Goal: Transaction & Acquisition: Purchase product/service

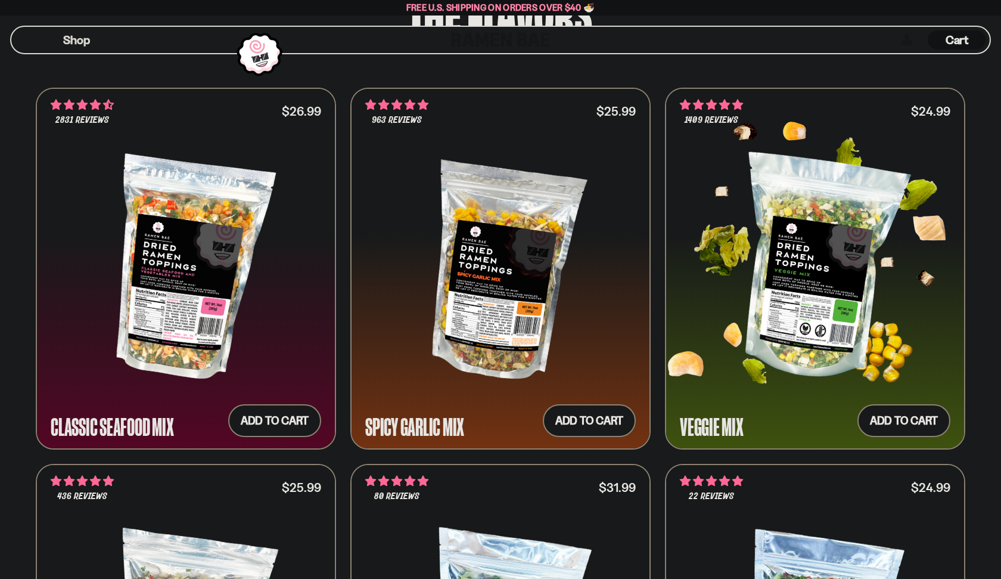
scroll to position [655, 0]
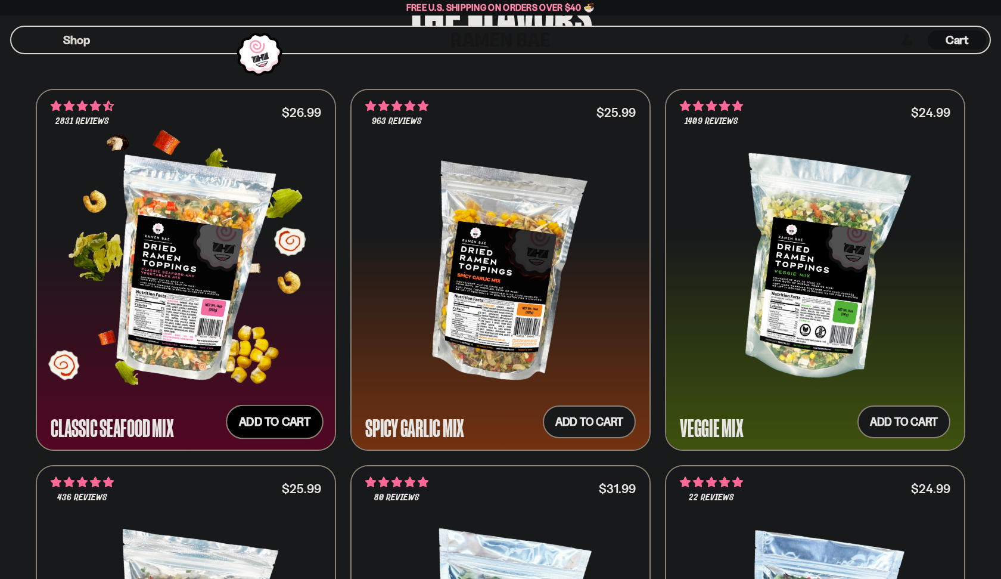
click at [294, 422] on button "Add to cart Add ― Regular price $26.99 Regular price Sale price $26.99 Unit pri…" at bounding box center [275, 421] width 98 height 35
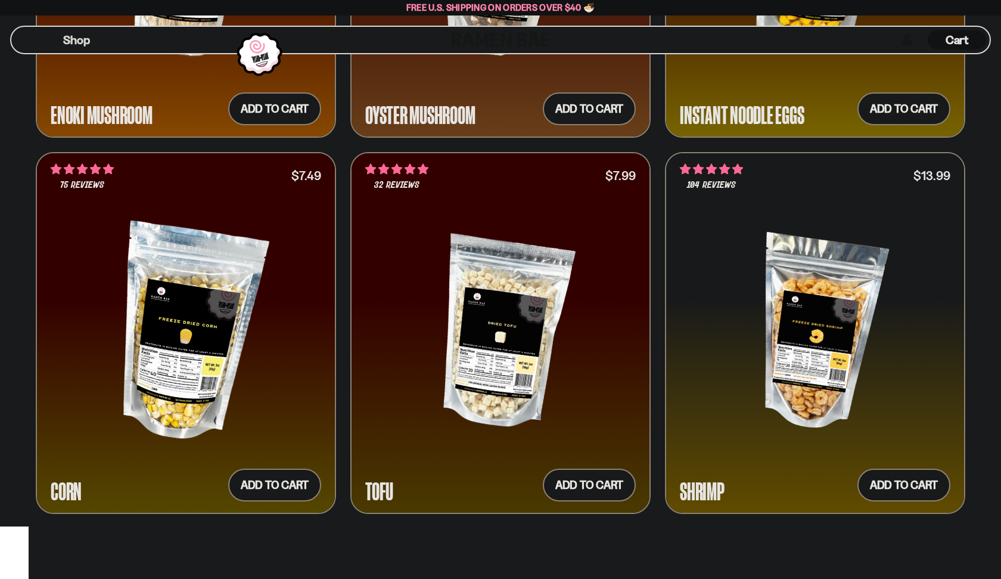
scroll to position [2099, 0]
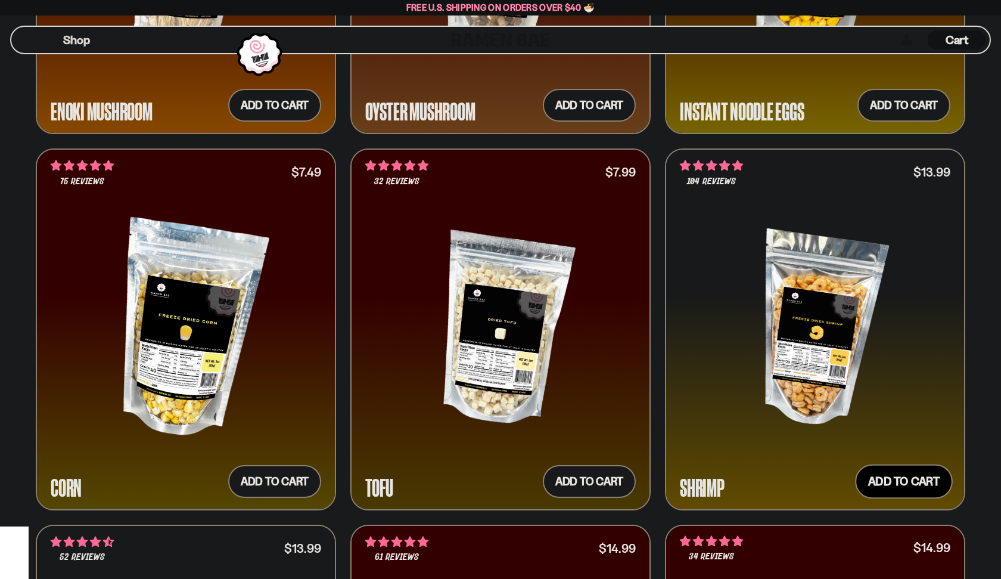
click at [900, 475] on button "Add to cart Add ― Regular price $13.99 Regular price Sale price $13.99 Unit pri…" at bounding box center [904, 481] width 98 height 35
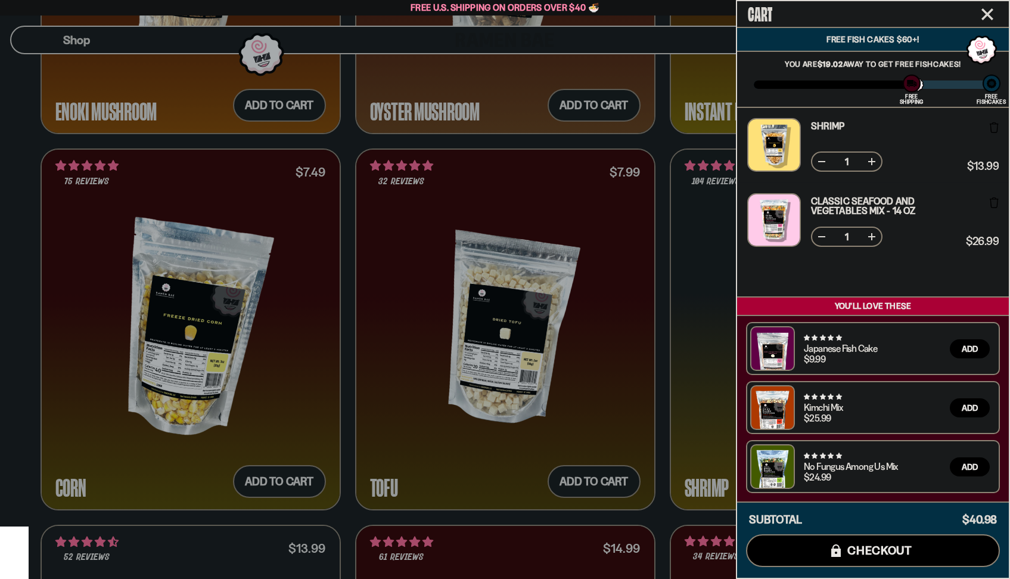
click at [986, 14] on icon "Close cart" at bounding box center [987, 14] width 12 height 12
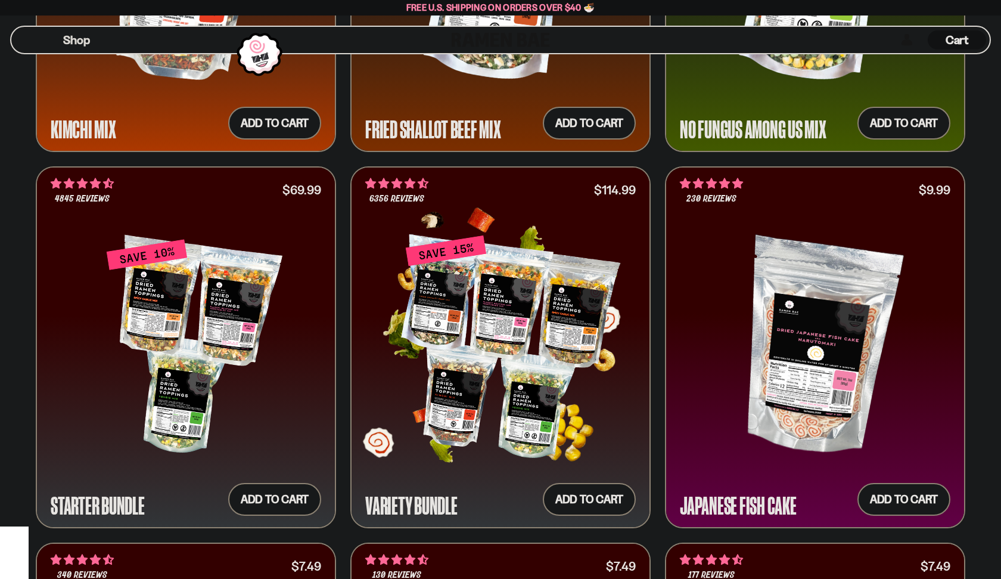
scroll to position [1324, 0]
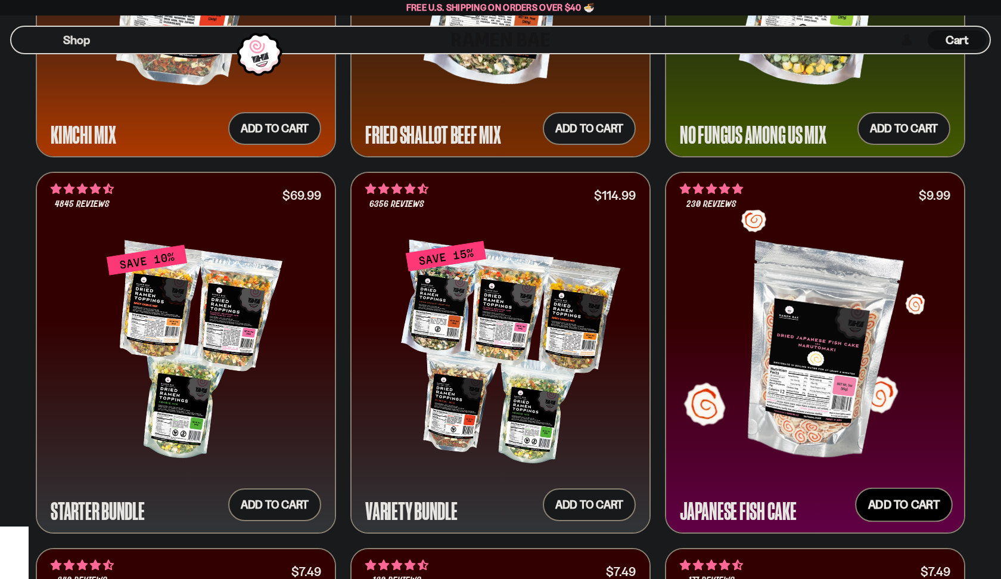
click at [921, 503] on button "Add to cart Add ― Regular price $9.99 Regular price Sale price $9.99 Unit price…" at bounding box center [904, 504] width 98 height 35
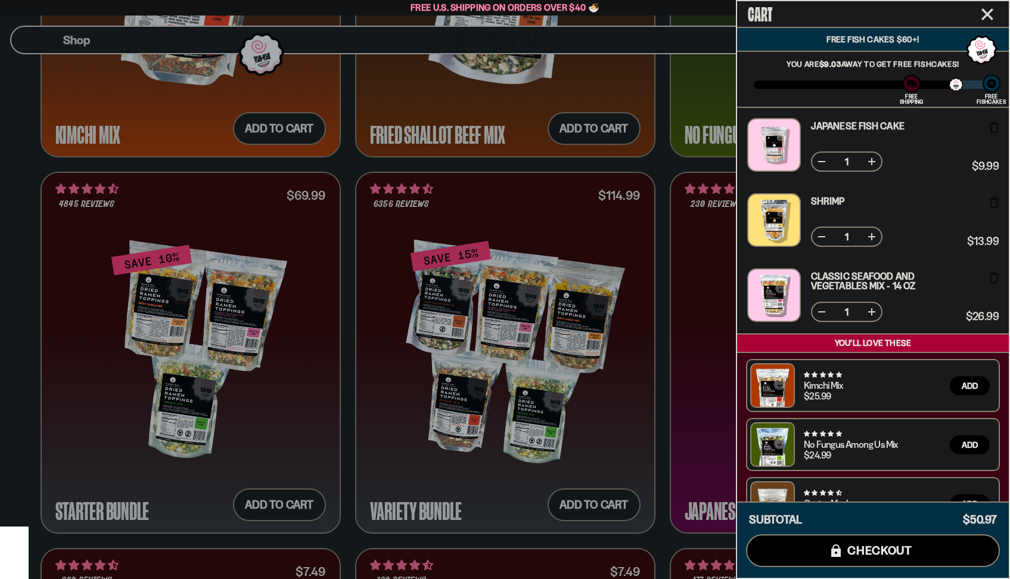
click at [983, 17] on icon "Close cart" at bounding box center [987, 14] width 11 height 11
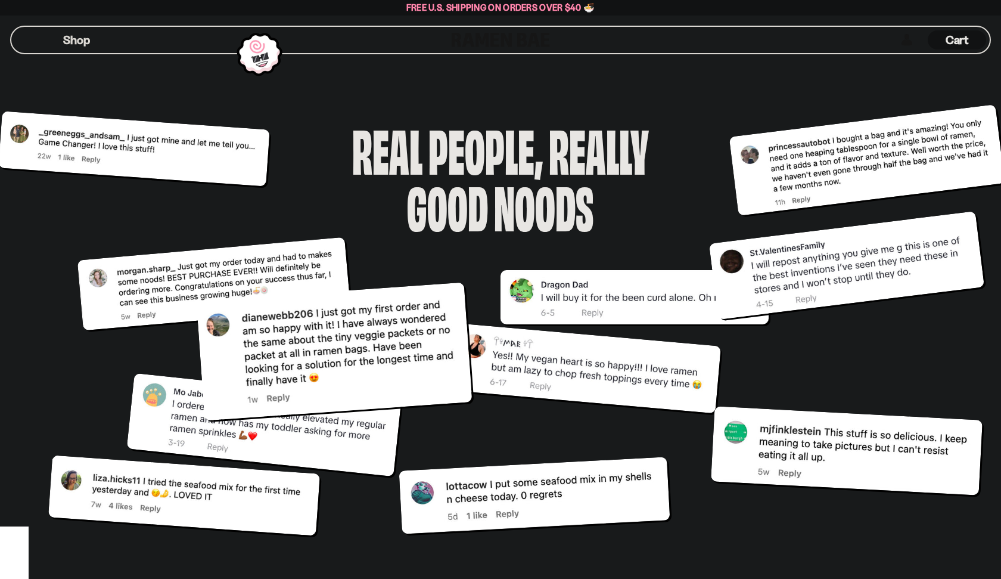
scroll to position [4661, 0]
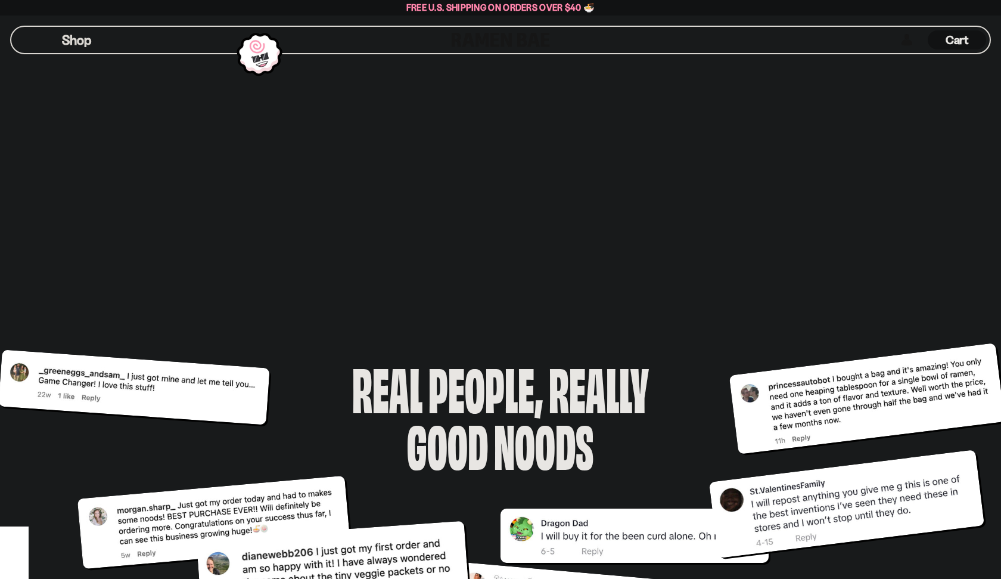
click at [76, 36] on span "Shop" at bounding box center [76, 40] width 29 height 18
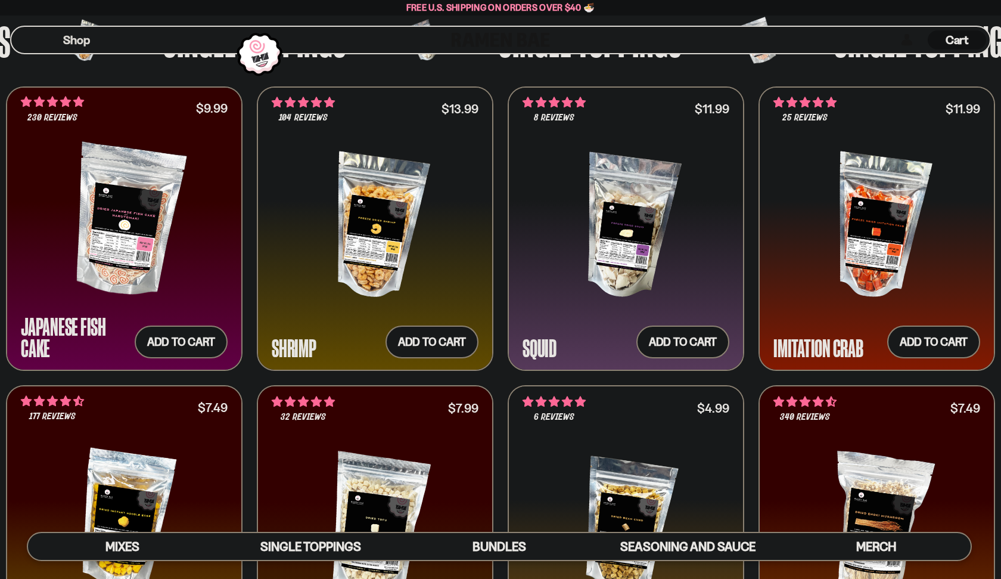
scroll to position [1192, 0]
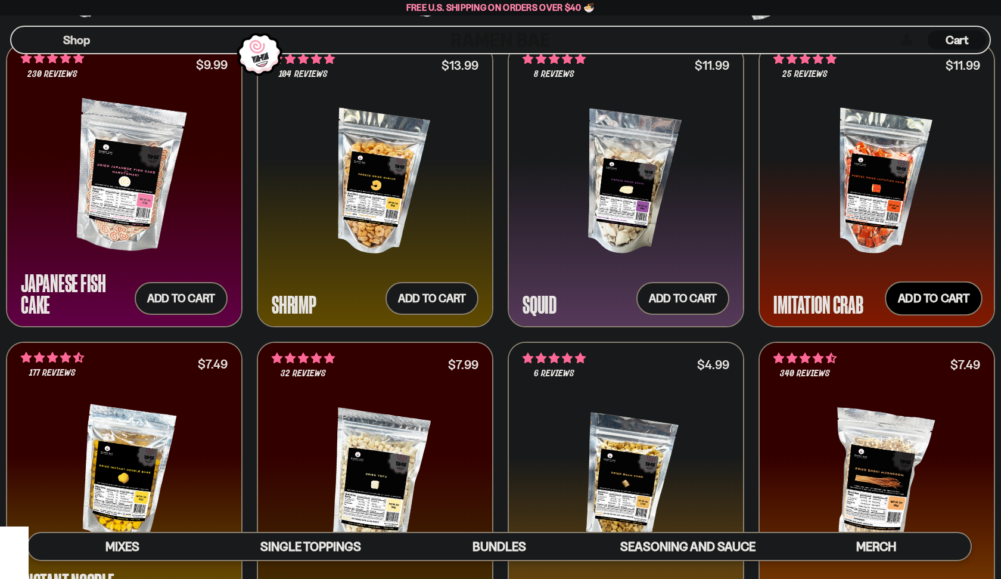
click at [920, 291] on button "Add to cart Add ― Regular price $11.99 Regular price Sale price $11.99 Unit pri…" at bounding box center [934, 298] width 98 height 35
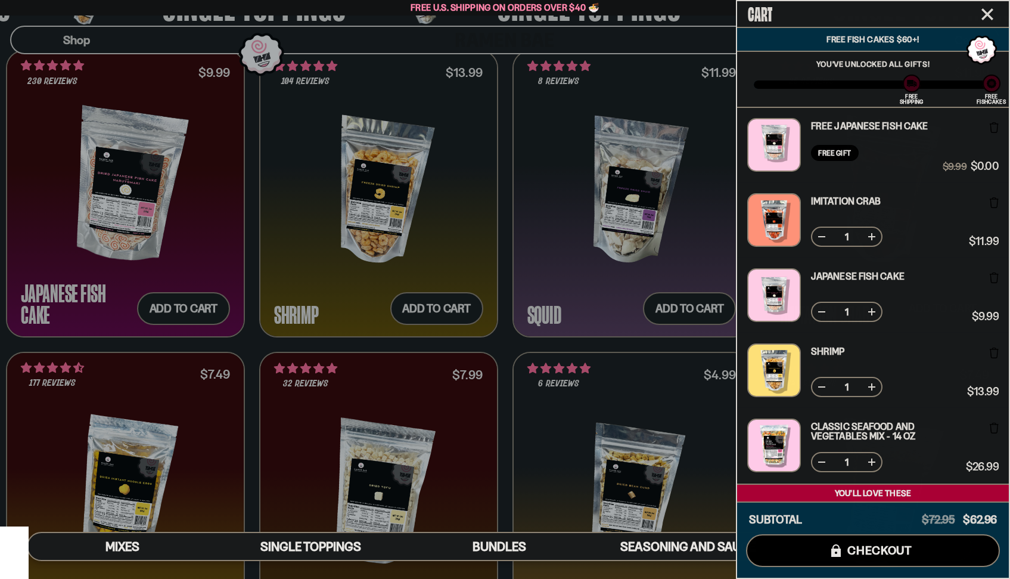
click at [989, 10] on icon "Close cart" at bounding box center [987, 14] width 12 height 12
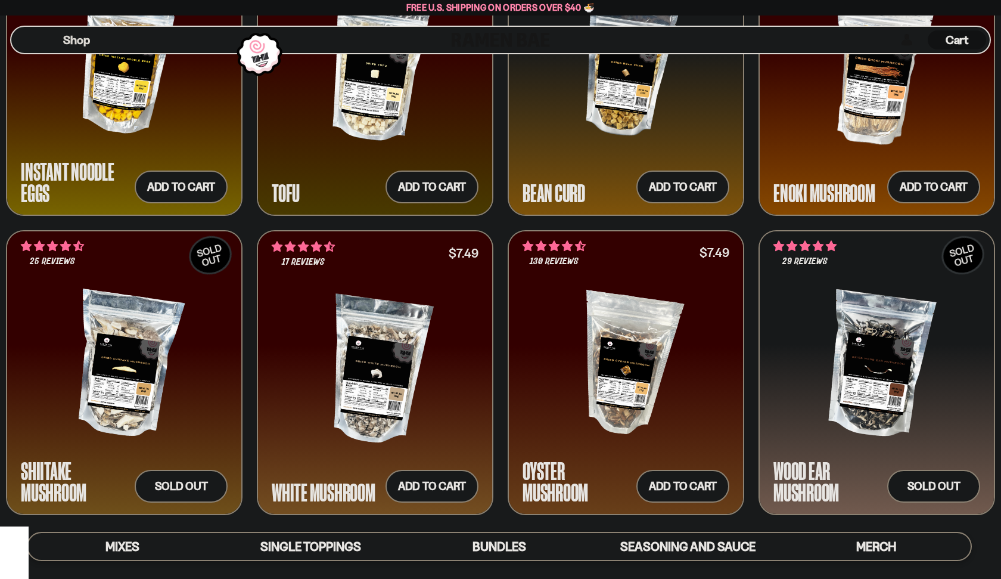
scroll to position [1609, 0]
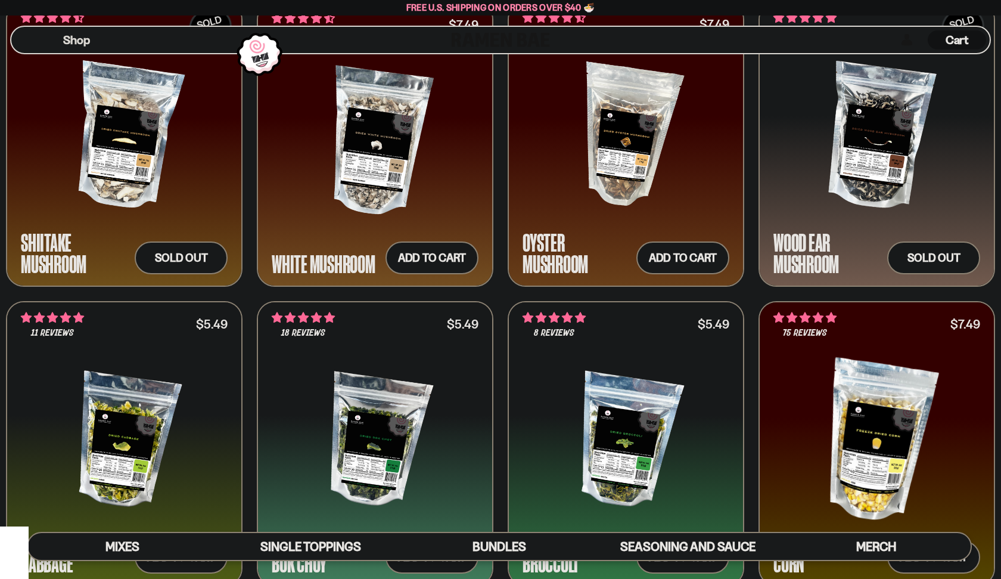
click at [641, 180] on div at bounding box center [626, 136] width 207 height 153
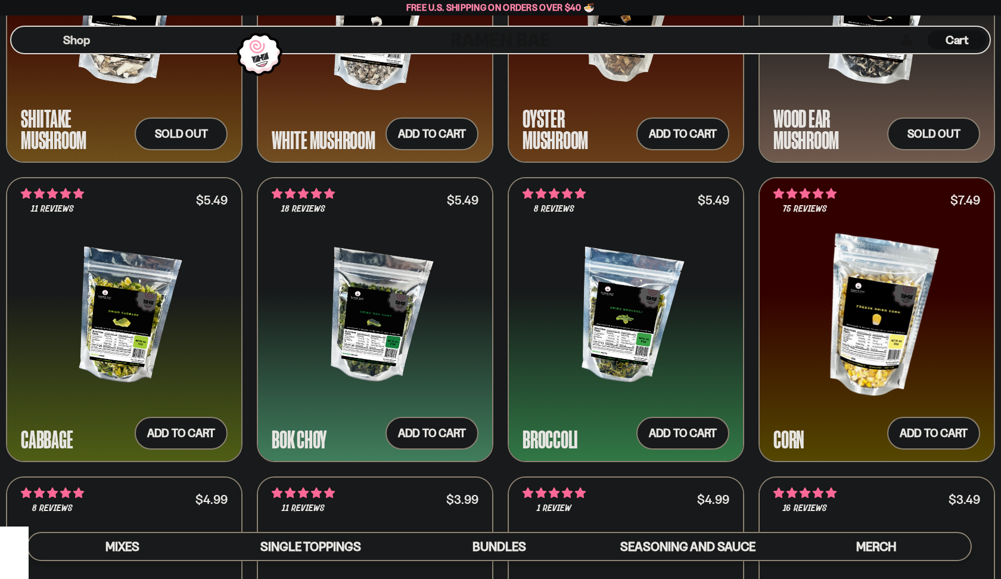
scroll to position [1966, 0]
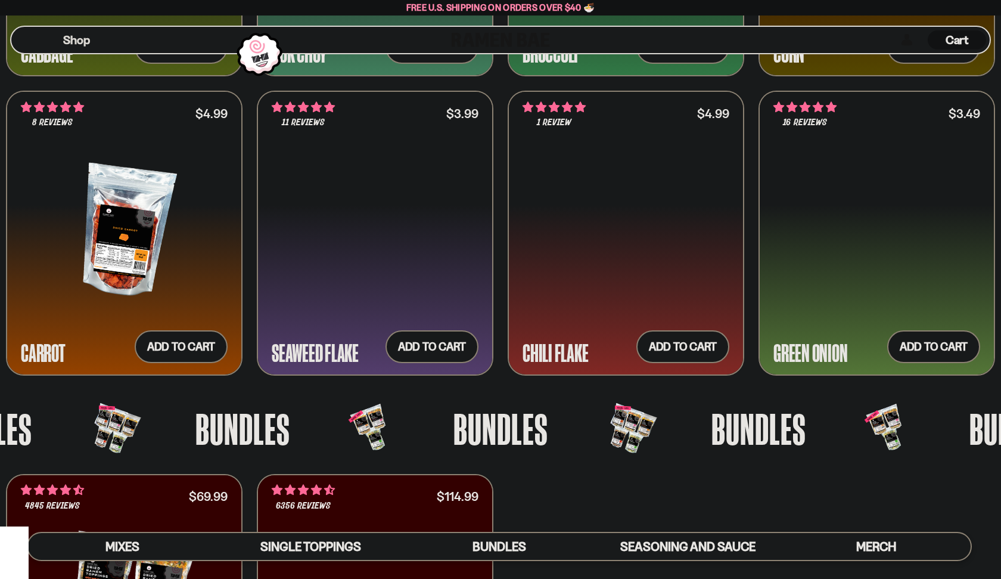
scroll to position [2324, 0]
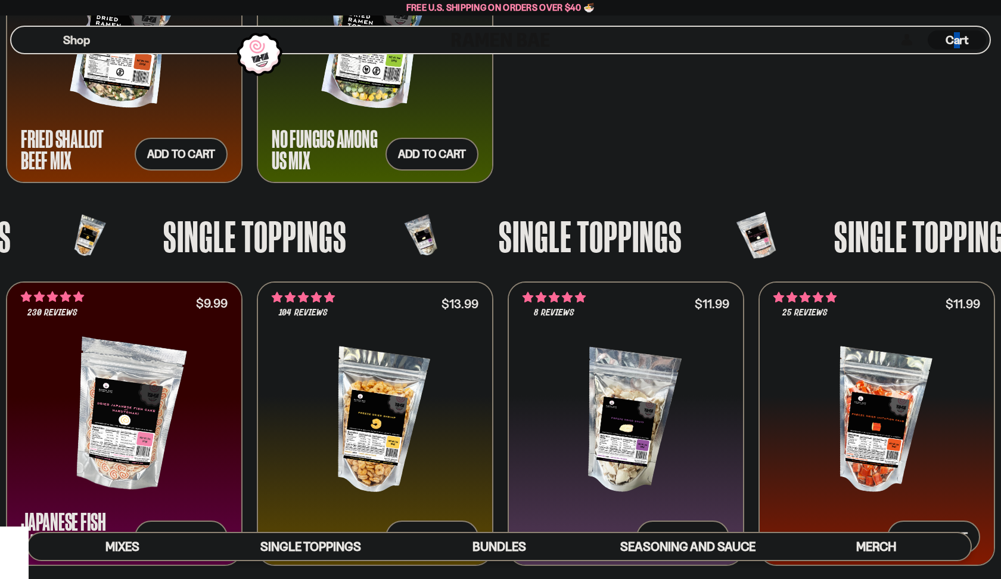
click at [961, 51] on div "Cart D0381C2F-513E-4F90-8A41-6F0A75DCBAAA" at bounding box center [957, 40] width 58 height 26
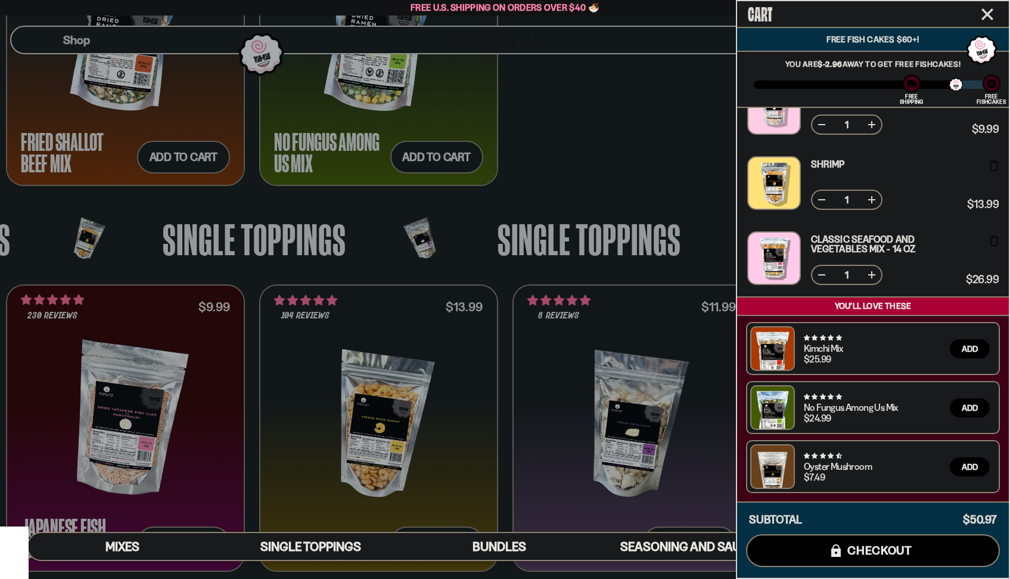
scroll to position [0, 0]
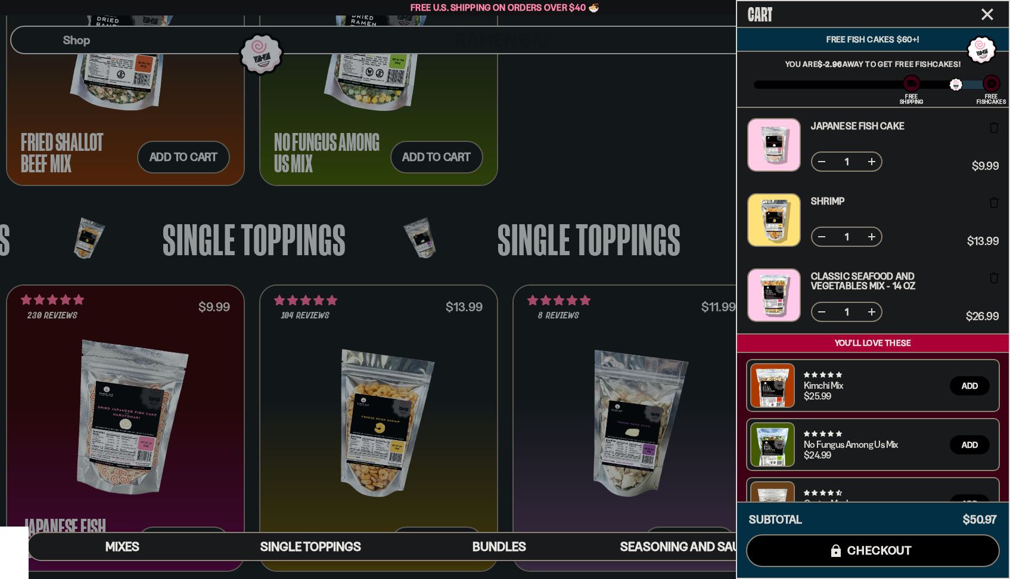
click at [621, 145] on div at bounding box center [505, 289] width 1010 height 579
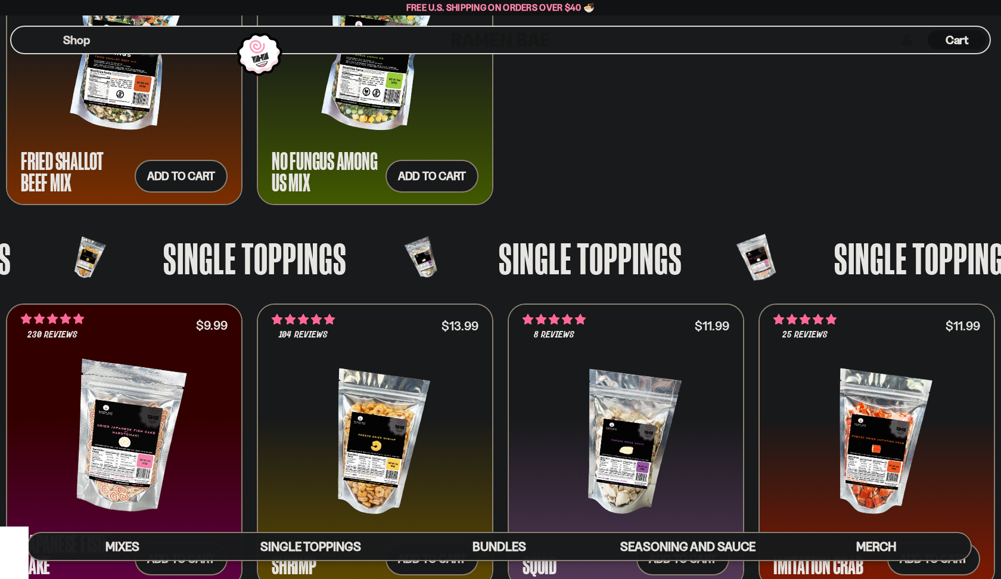
scroll to position [1073, 0]
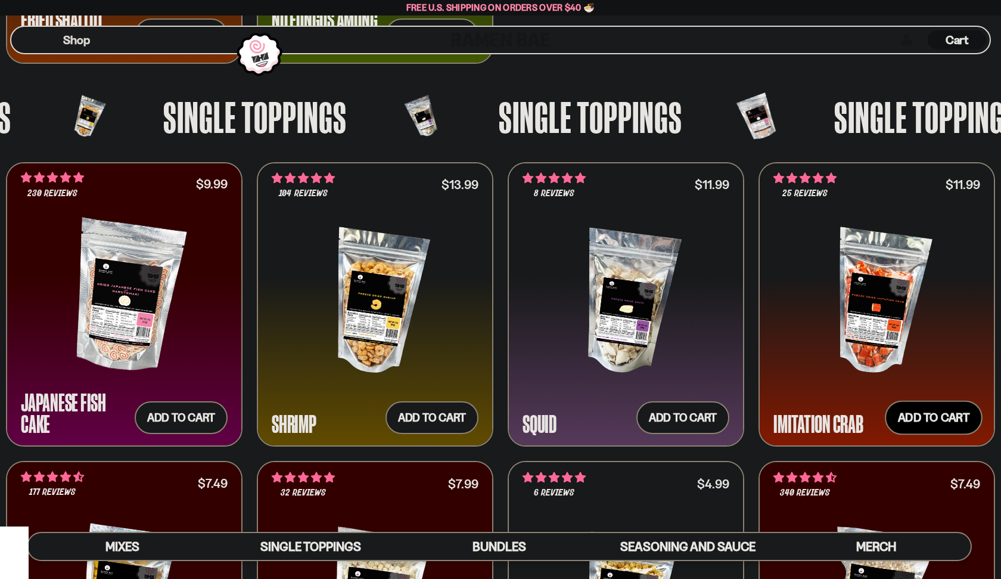
click at [960, 425] on button "Add to cart Add ― Regular price $11.99 Regular price Sale price $11.99 Unit pri…" at bounding box center [934, 417] width 98 height 35
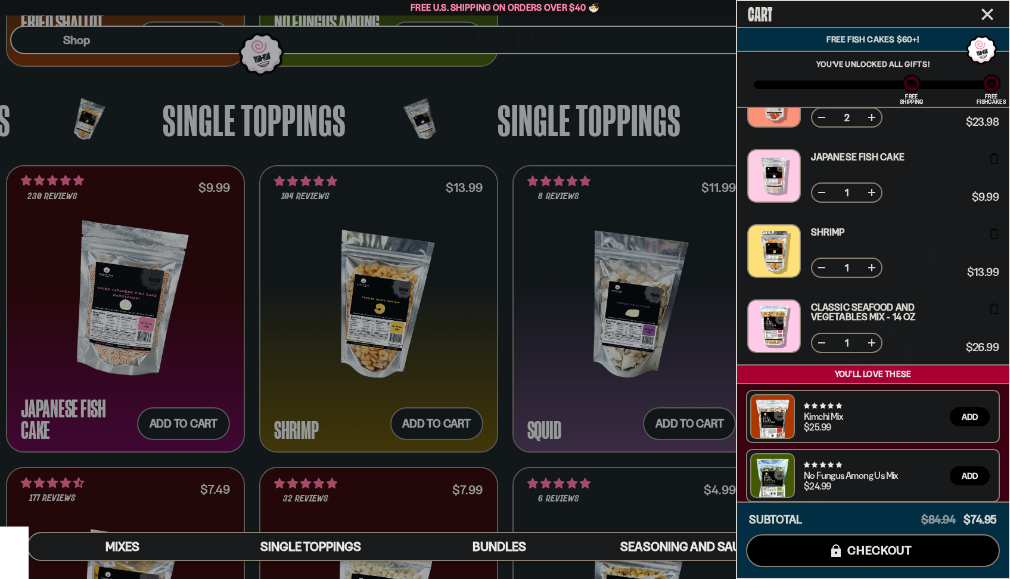
scroll to position [187, 0]
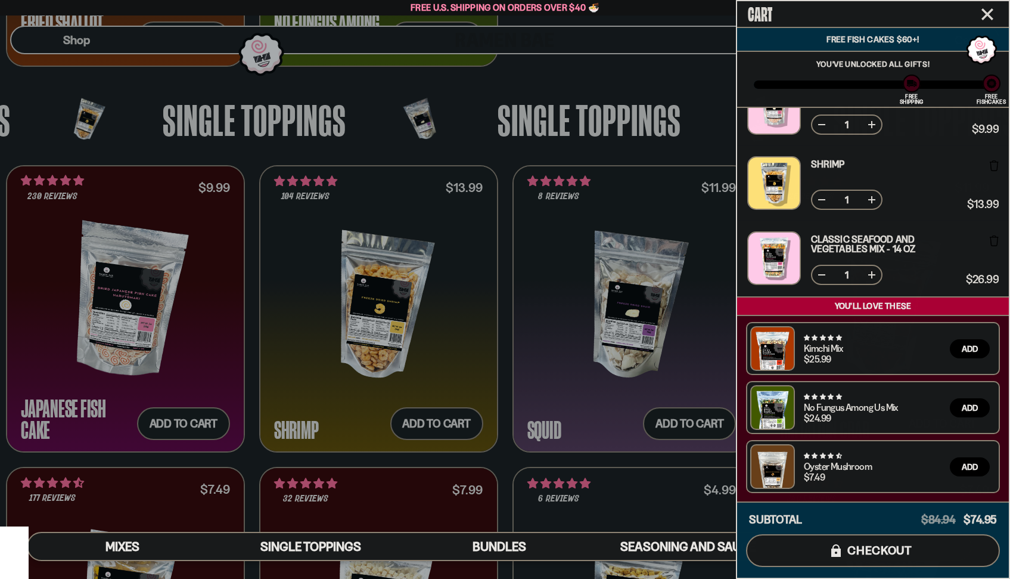
click at [856, 541] on button "icons8-lock checkout" at bounding box center [873, 550] width 254 height 33
